Goal: Transaction & Acquisition: Purchase product/service

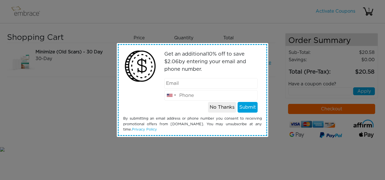
click at [308, 88] on div "Get an additional 10 % off to save $ 2.06 by entering your email and phone numb…" at bounding box center [192, 90] width 385 height 180
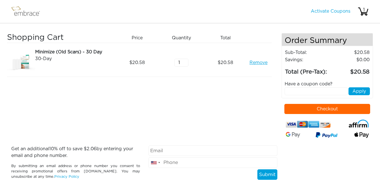
click at [306, 83] on div "Have a coupon code?" at bounding box center [328, 84] width 94 height 7
click at [300, 91] on input "text" at bounding box center [316, 92] width 63 height 8
paste input "STACKANDSAVE"
type input "STACKANDSAVE"
click at [359, 93] on button "Apply" at bounding box center [359, 92] width 21 height 8
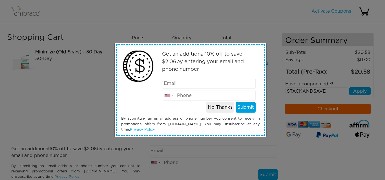
click at [325, 109] on div "Get an additional 10 % off to save $ 2.06 by entering your email and phone numb…" at bounding box center [192, 90] width 385 height 180
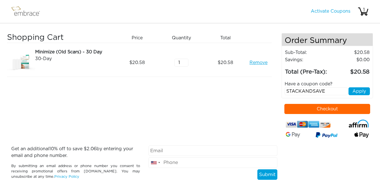
click at [325, 109] on button "Checkout" at bounding box center [328, 109] width 86 height 10
click at [242, 83] on div "Shopping Cart Price Quantity Qty Total Minimize (Old Scars) - 30 Day 30-Day Rem…" at bounding box center [144, 89] width 275 height 113
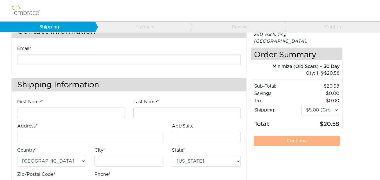
scroll to position [49, 0]
